Goal: Find specific page/section: Find specific page/section

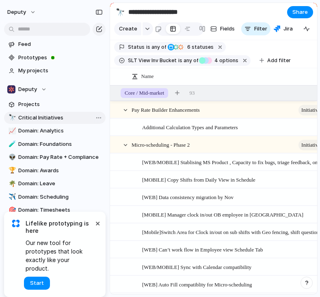
click at [54, 118] on span "Critical Initiatives" at bounding box center [60, 118] width 85 height 8
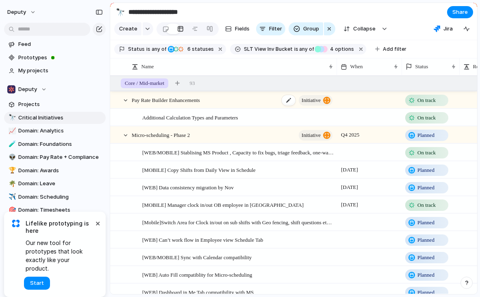
click at [176, 100] on span "Pay Rate Builder Enhancements" at bounding box center [166, 99] width 68 height 9
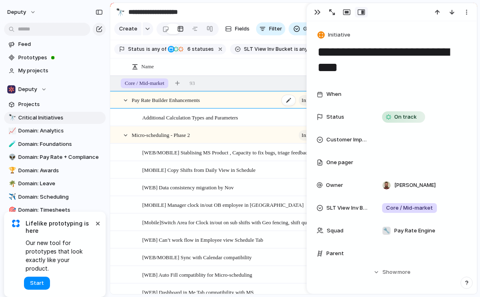
click at [257, 104] on div "Pay Rate Builder Enhancements initiative" at bounding box center [233, 100] width 202 height 17
click at [320, 13] on div "button" at bounding box center [317, 12] width 7 height 7
